Goal: Information Seeking & Learning: Learn about a topic

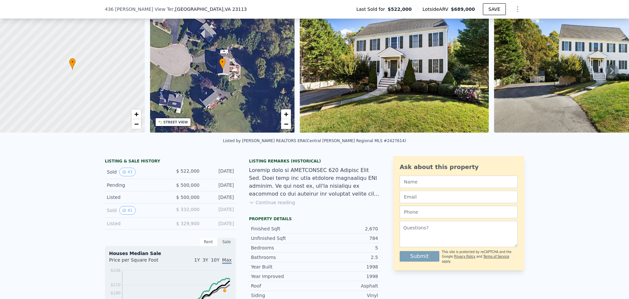
scroll to position [162, 0]
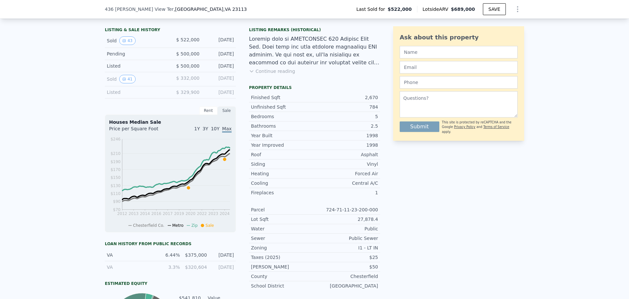
click at [207, 115] on div "Rent" at bounding box center [208, 110] width 18 height 9
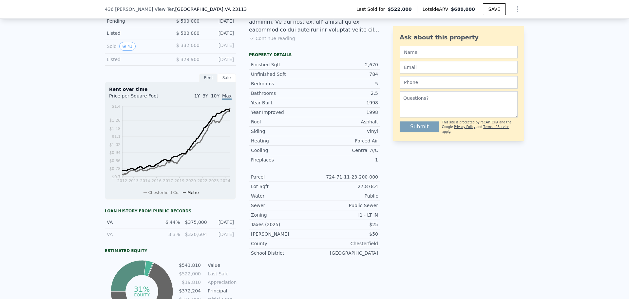
scroll to position [227, 0]
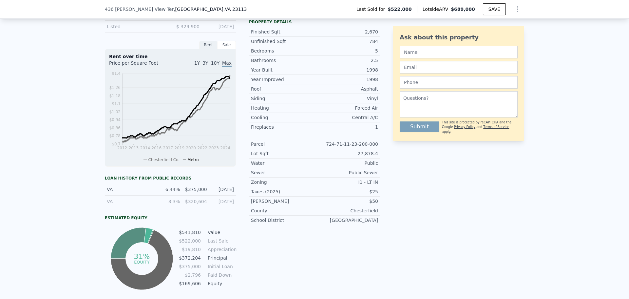
drag, startPoint x: 73, startPoint y: 124, endPoint x: 523, endPoint y: 251, distance: 467.7
click at [533, 253] on div "LISTING & SALE HISTORY Sold 43 $ 522,000 [DATE] Pending $ 500,000 [DATE] Listed…" at bounding box center [314, 137] width 629 height 366
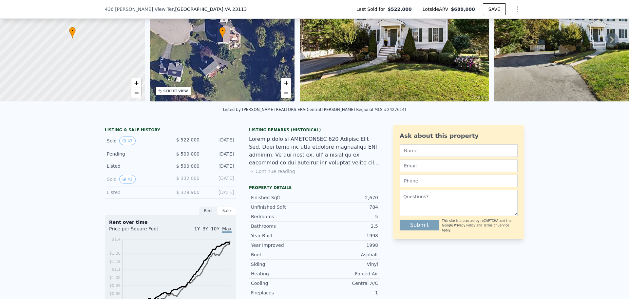
scroll to position [2, 0]
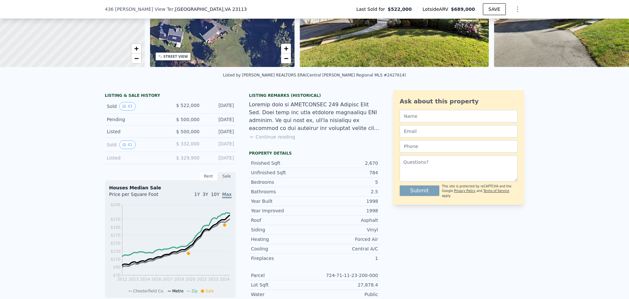
scroll to position [129, 0]
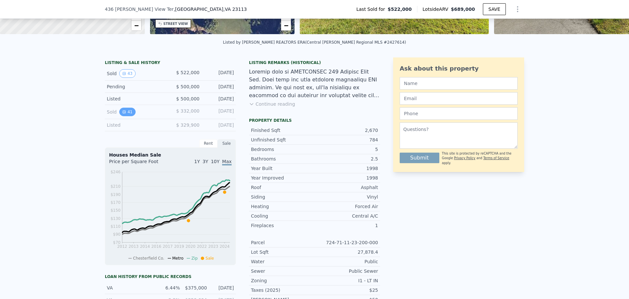
click at [123, 113] on icon "View historical data" at bounding box center [124, 111] width 3 height 3
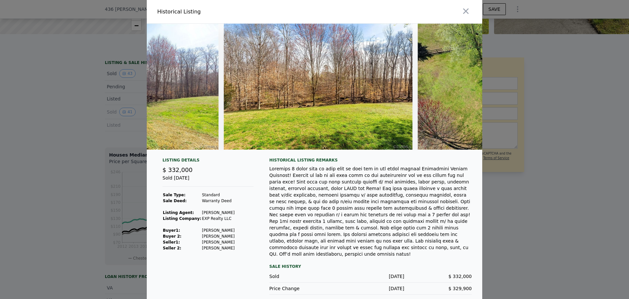
scroll to position [0, 6733]
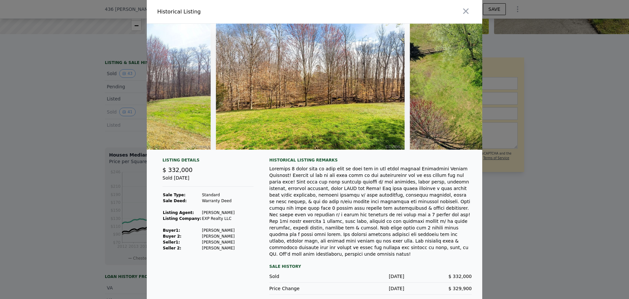
click at [338, 96] on img at bounding box center [310, 87] width 189 height 126
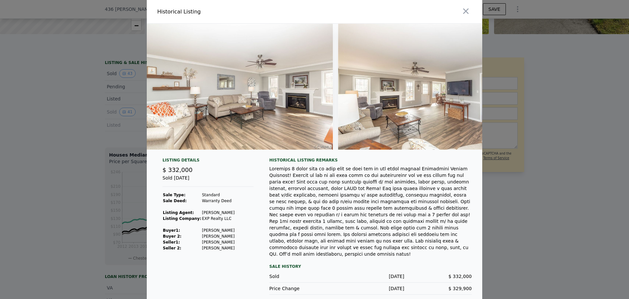
scroll to position [0, 0]
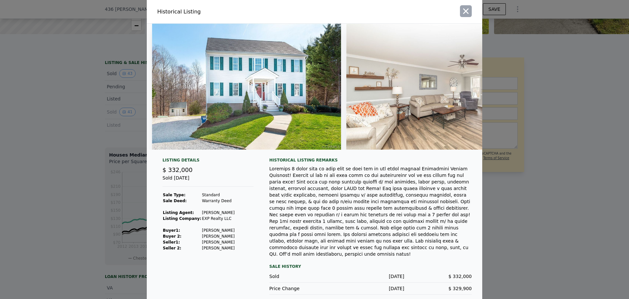
click at [465, 12] on icon "button" at bounding box center [465, 11] width 9 height 9
